Goal: Transaction & Acquisition: Purchase product/service

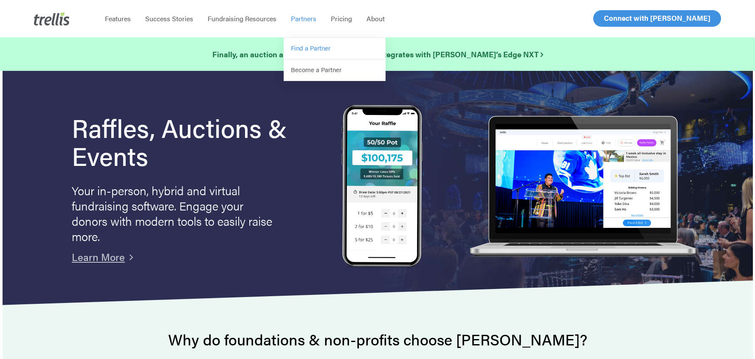
click at [308, 50] on span "Find a Partner" at bounding box center [311, 47] width 40 height 9
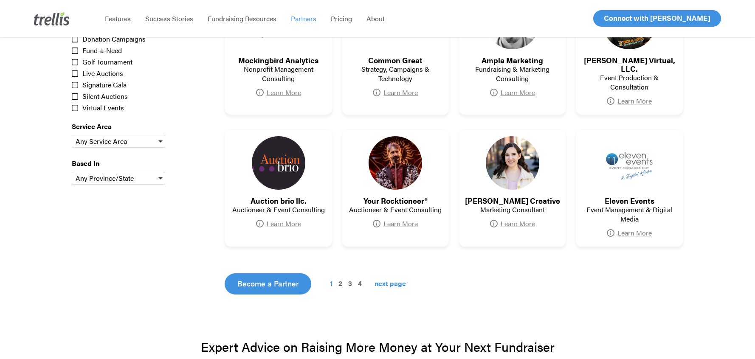
scroll to position [382, 0]
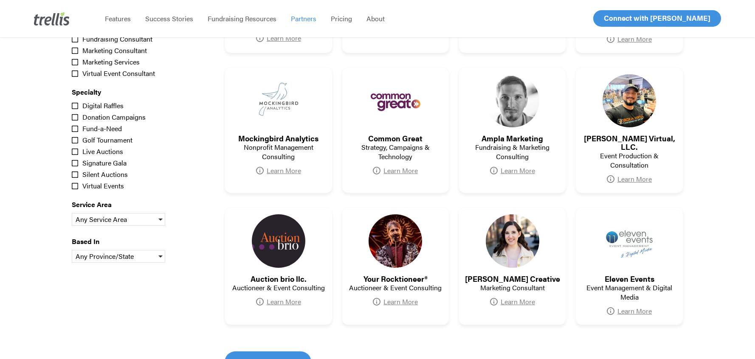
click at [75, 162] on div "Signature Gala (5)" at bounding box center [133, 163] width 122 height 10
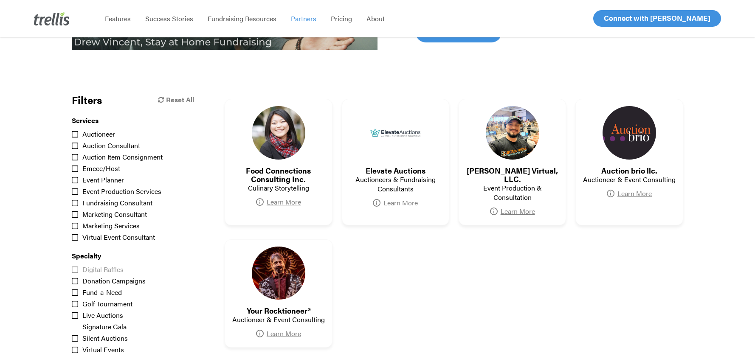
scroll to position [212, 0]
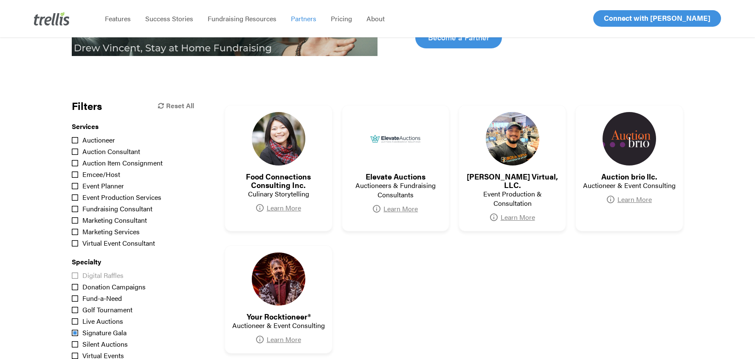
click at [76, 337] on div "Signature Gala (5)" at bounding box center [133, 333] width 122 height 10
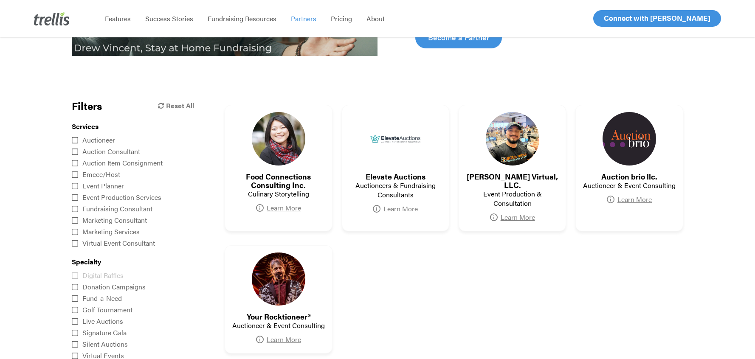
click at [74, 346] on div at bounding box center [133, 316] width 122 height 90
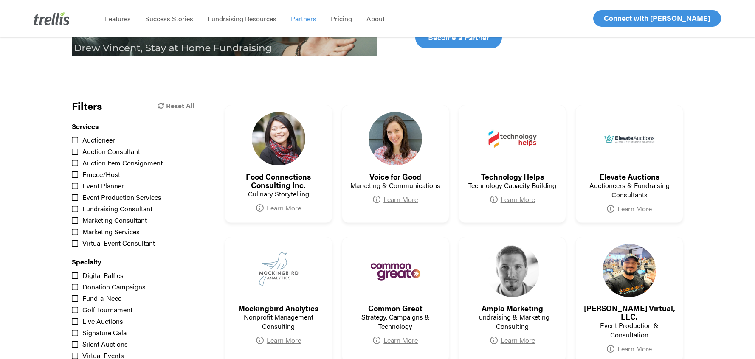
click at [75, 345] on div "Silent Auctions (13)" at bounding box center [133, 344] width 122 height 10
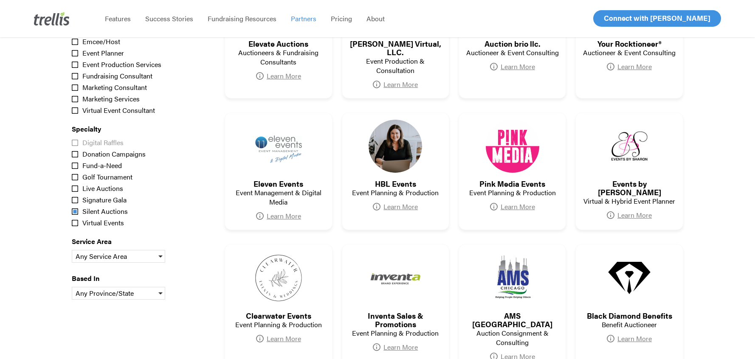
scroll to position [425, 0]
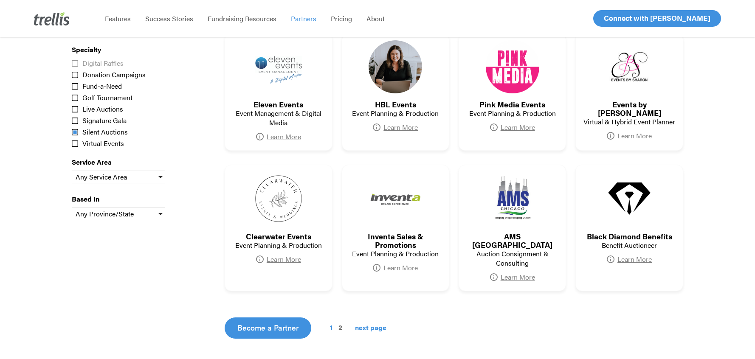
click at [77, 132] on div "Silent Auctions (13)" at bounding box center [133, 132] width 122 height 10
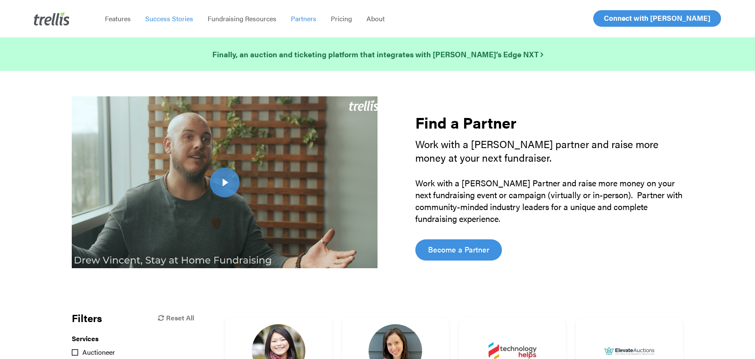
click at [176, 21] on span "Success Stories" at bounding box center [169, 19] width 48 height 10
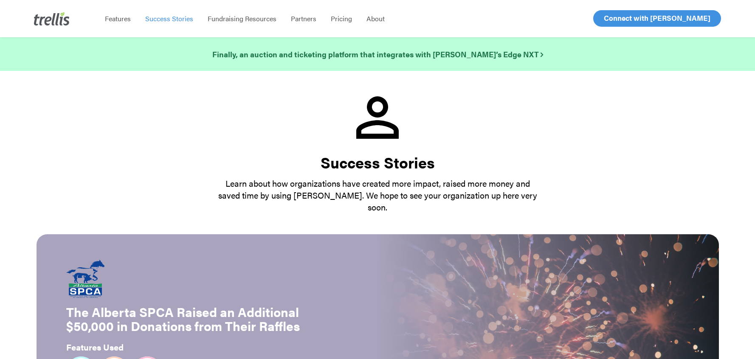
scroll to position [170, 0]
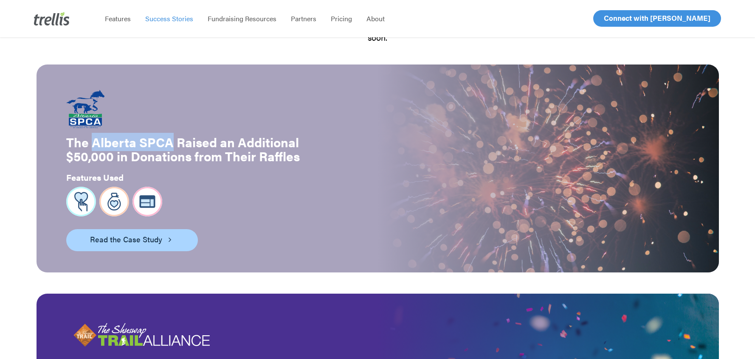
drag, startPoint x: 89, startPoint y: 130, endPoint x: 167, endPoint y: 133, distance: 77.8
click at [167, 133] on strong "The Alberta SPCA Raised an Additional $50,000 in Donations from Their Raffles" at bounding box center [183, 149] width 234 height 32
copy strong "Alberta SPCA"
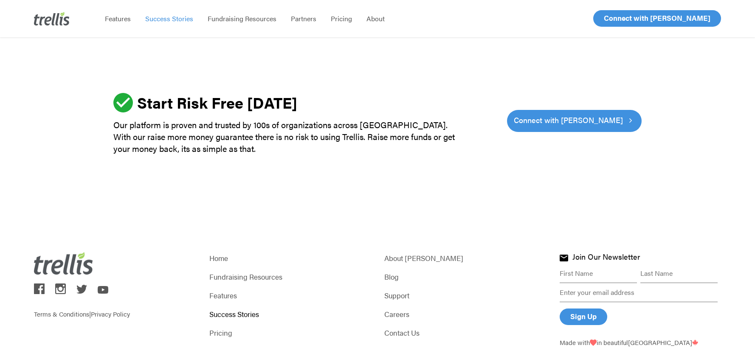
scroll to position [2621, 0]
click at [219, 327] on link "Pricing" at bounding box center [289, 333] width 161 height 12
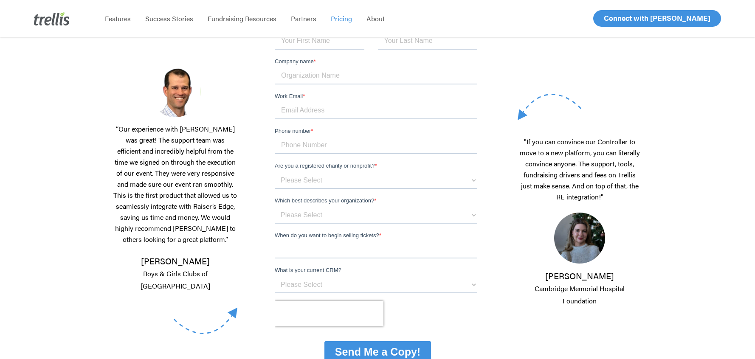
scroll to position [170, 0]
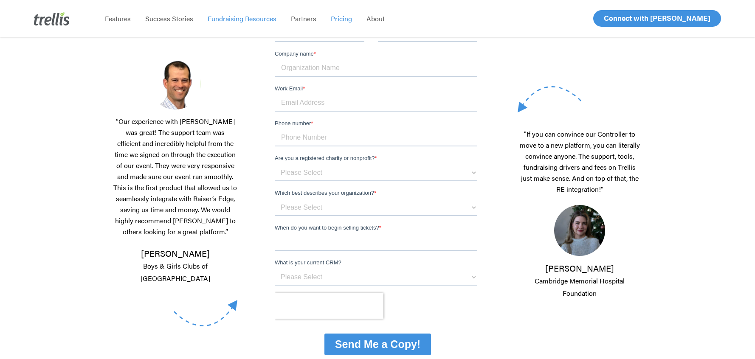
click at [257, 20] on span "Fundraising Resources" at bounding box center [242, 19] width 69 height 10
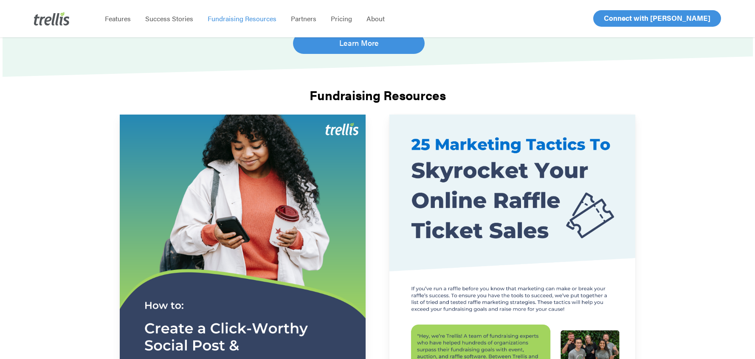
scroll to position [170, 0]
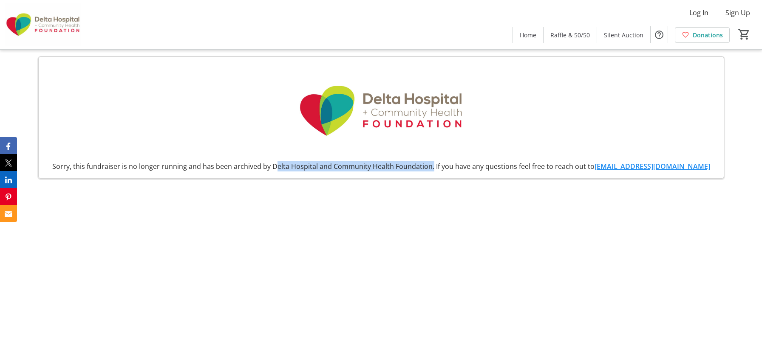
drag, startPoint x: 284, startPoint y: 162, endPoint x: 441, endPoint y: 164, distance: 156.8
click at [441, 164] on div "Sorry, this fundraiser is no longer running and has been archived by Delta Hosp…" at bounding box center [380, 166] width 671 height 10
copy div "Delta Hospital and Community Health Foundation"
drag, startPoint x: 327, startPoint y: 227, endPoint x: 296, endPoint y: 226, distance: 31.0
click at [326, 227] on mat-sidenav-content "Log In Sign Up Home Raffle & 50/50 Silent Auction Donations 0 Home Raffle & 50/…" at bounding box center [381, 179] width 762 height 359
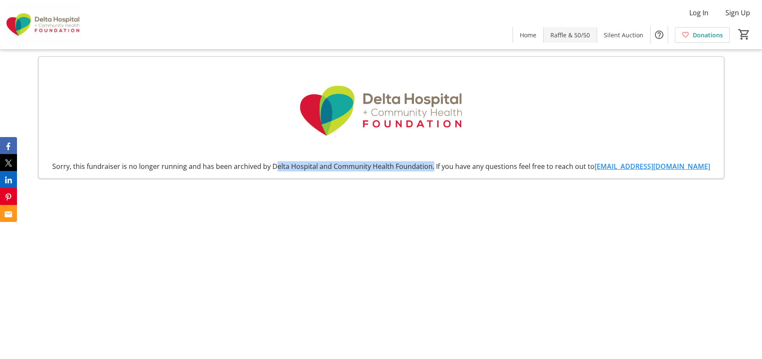
click at [559, 33] on span "Raffle & 50/50" at bounding box center [570, 35] width 40 height 9
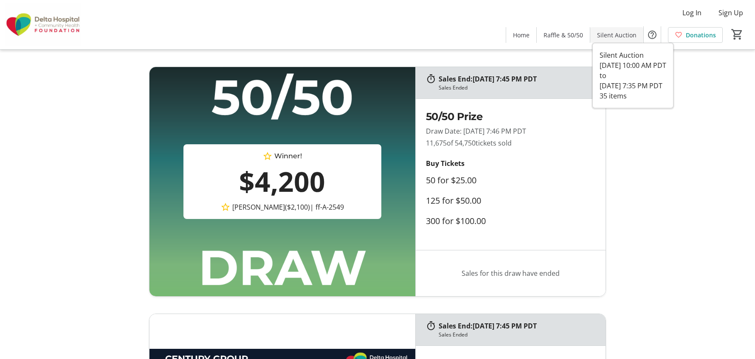
click at [622, 31] on span "Silent Auction" at bounding box center [617, 35] width 40 height 9
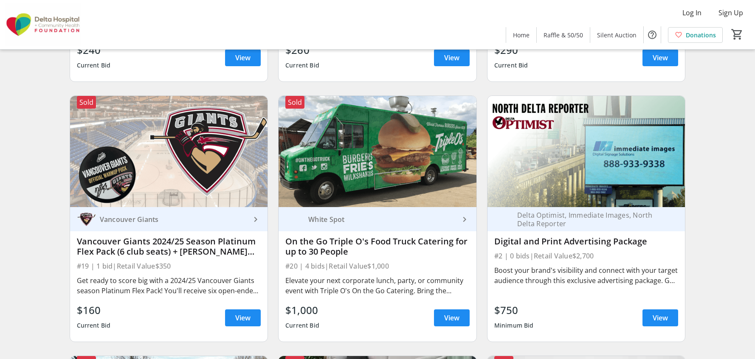
scroll to position [1827, 0]
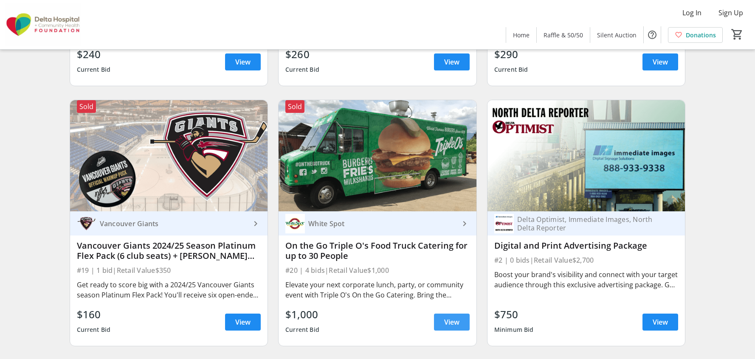
click at [452, 327] on span "View" at bounding box center [451, 322] width 15 height 10
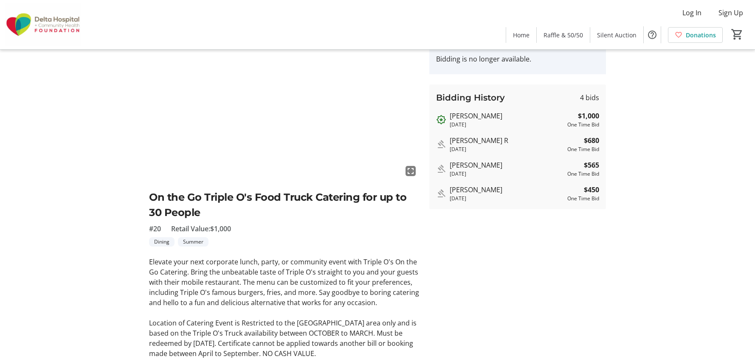
scroll to position [127, 0]
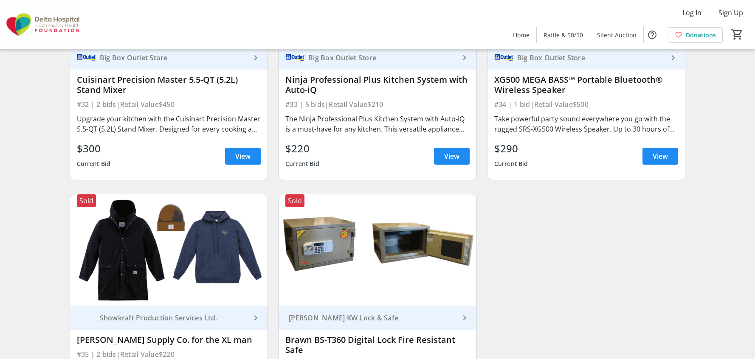
scroll to position [2887, 0]
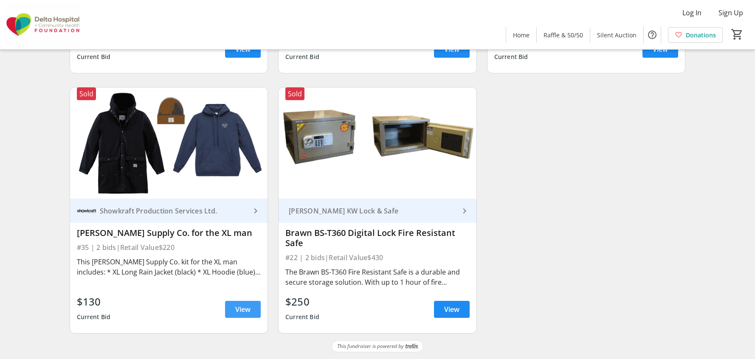
click at [241, 313] on span "View" at bounding box center [242, 310] width 15 height 10
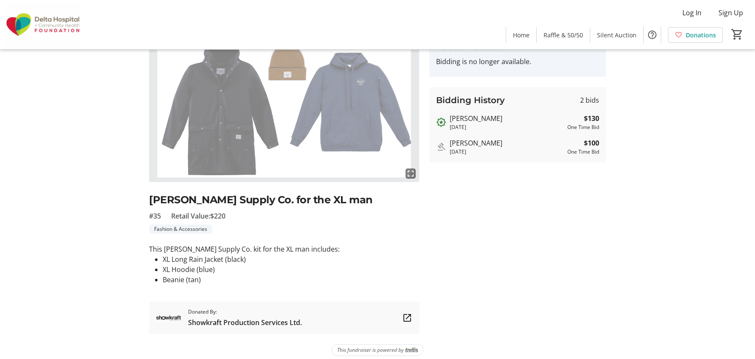
scroll to position [57, 0]
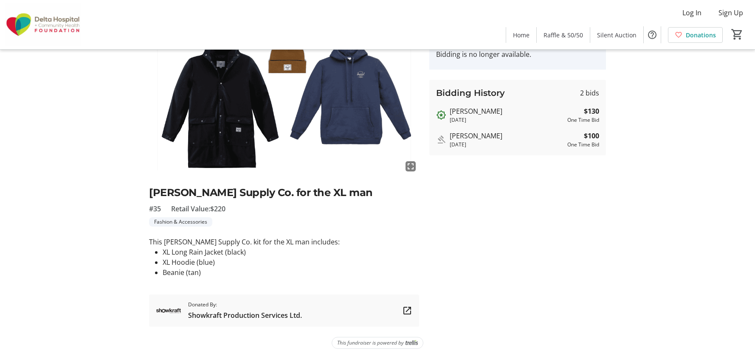
click at [405, 311] on mat-icon at bounding box center [407, 311] width 10 height 10
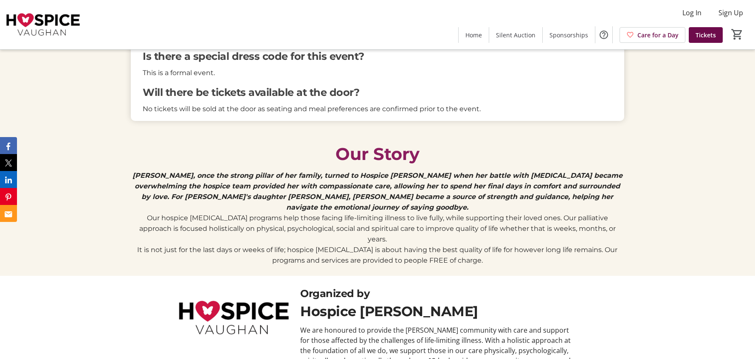
scroll to position [1996, 0]
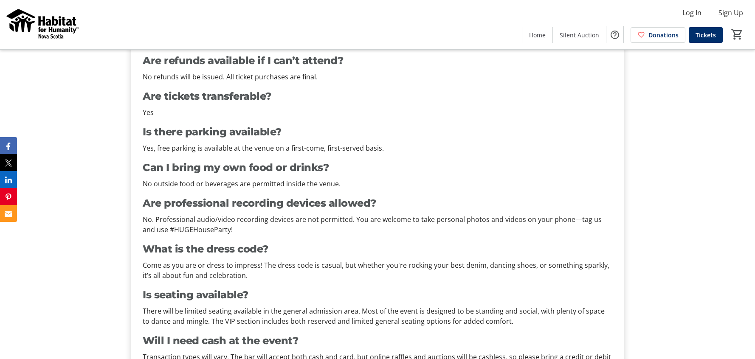
scroll to position [425, 0]
